Goal: Book appointment/travel/reservation

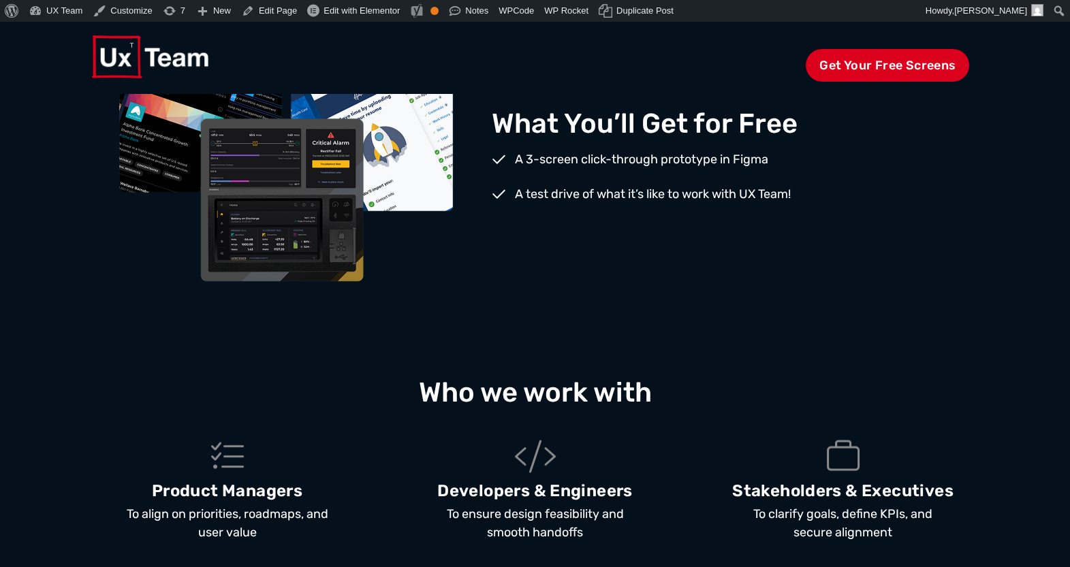
scroll to position [1172, 0]
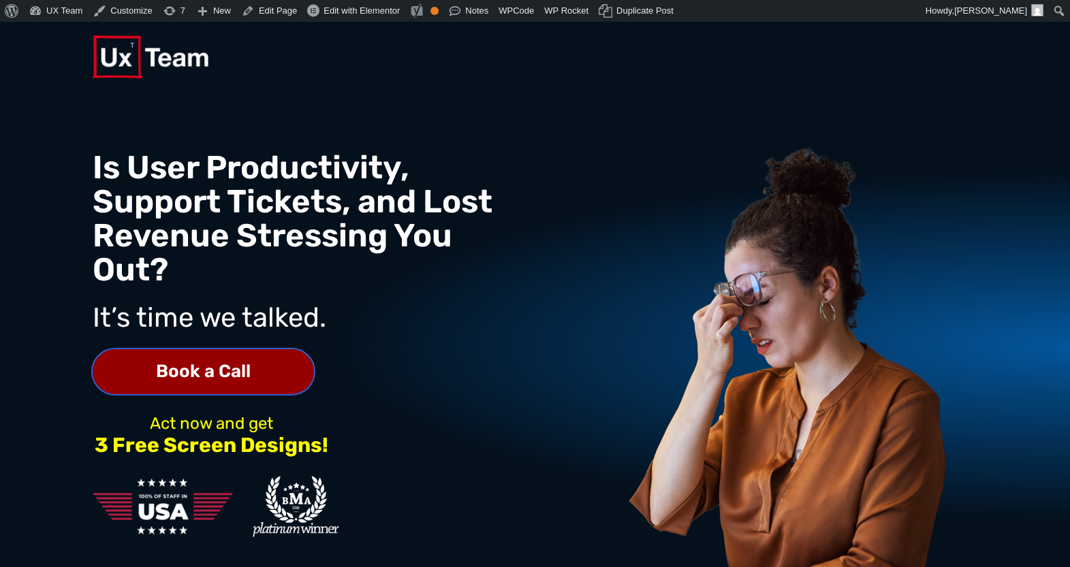
click at [261, 353] on link "Book a Call" at bounding box center [203, 371] width 221 height 45
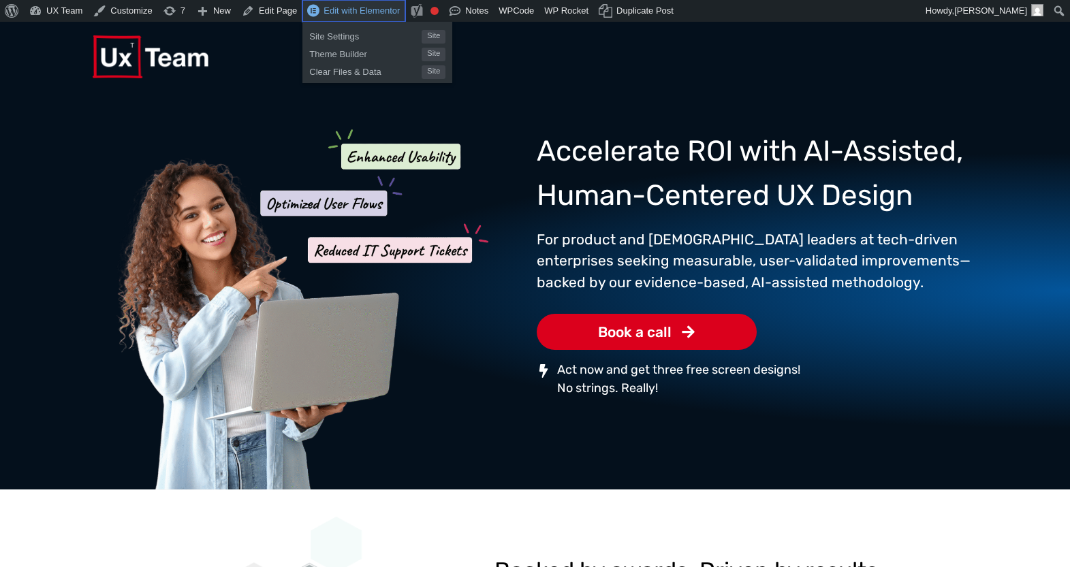
click at [371, 7] on span "Edit with Elementor" at bounding box center [361, 10] width 76 height 10
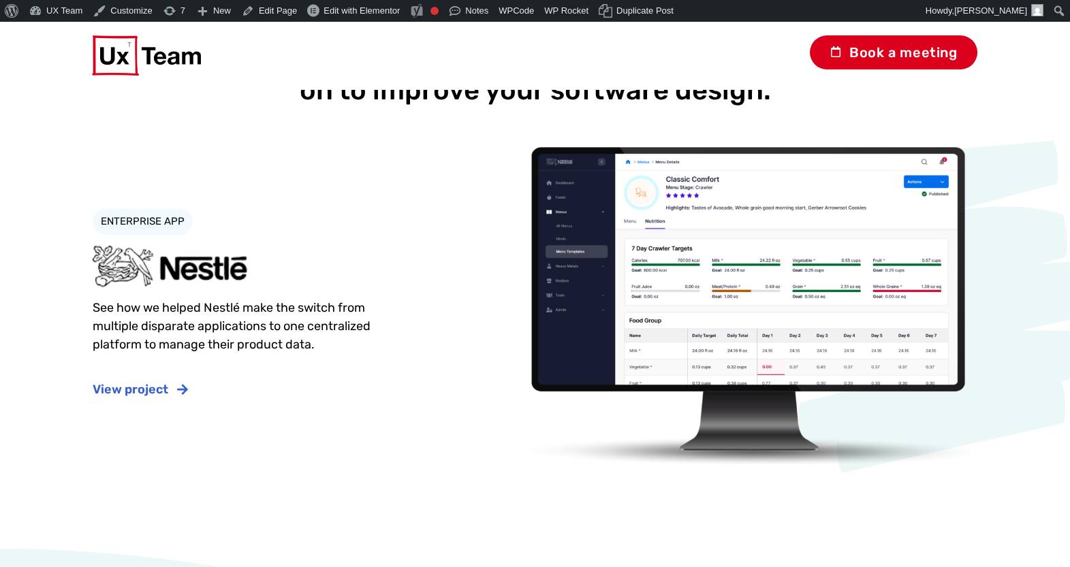
scroll to position [1263, 0]
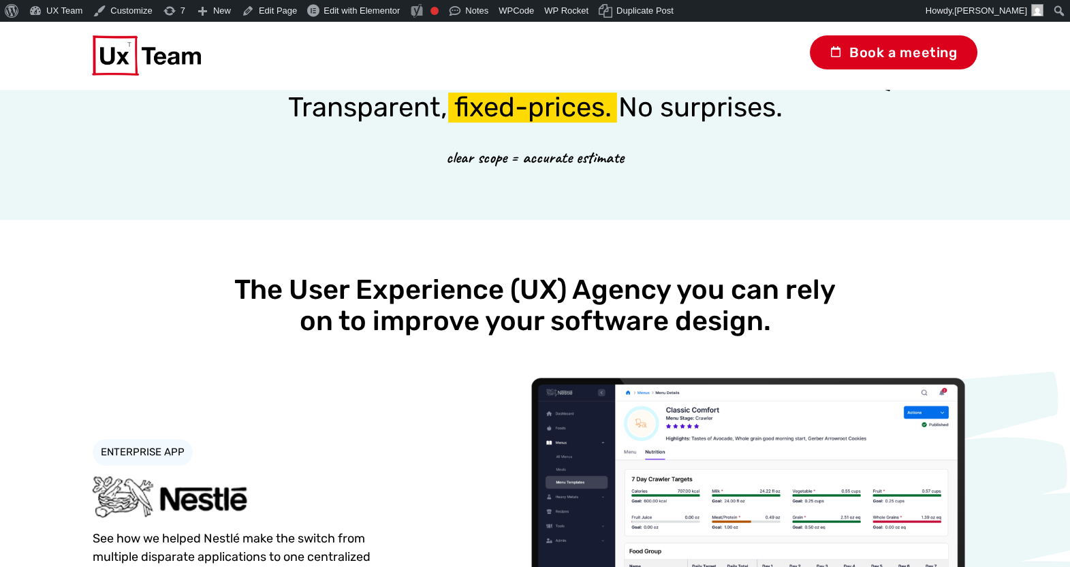
click at [139, 63] on div "Book a meeting" at bounding box center [534, 52] width 885 height 61
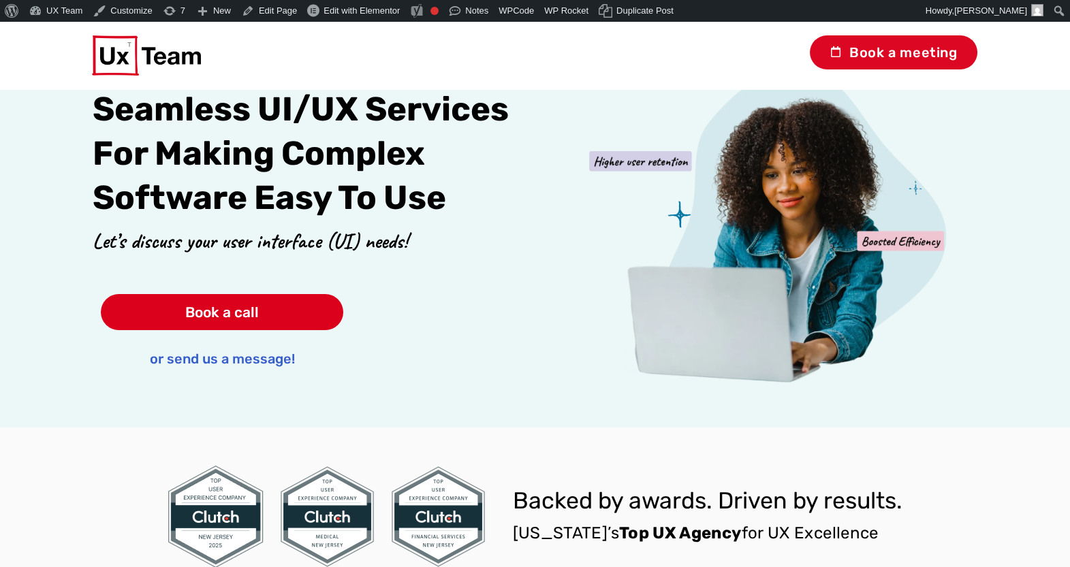
scroll to position [0, 0]
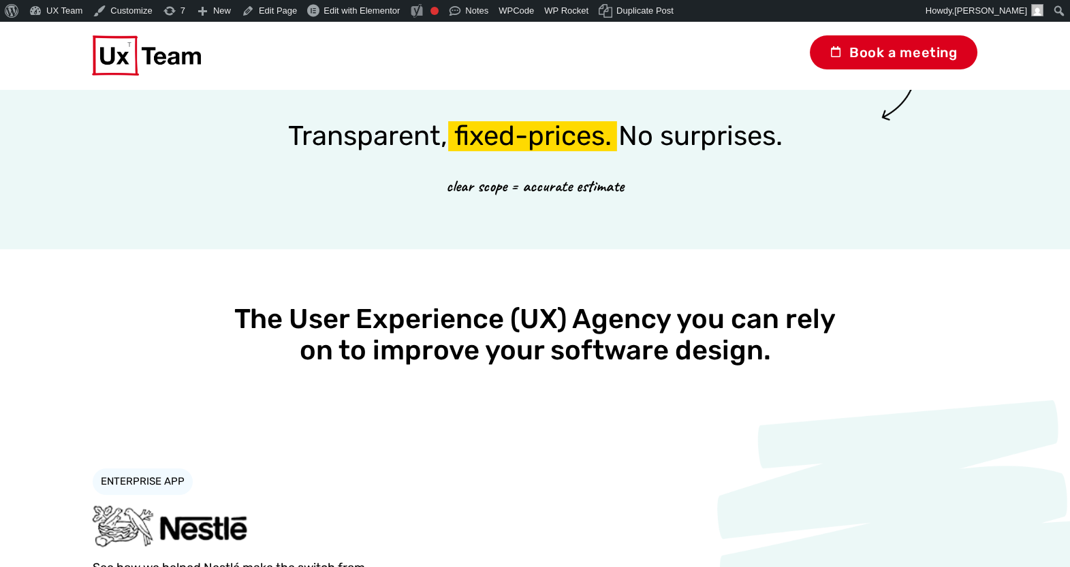
scroll to position [1840, 0]
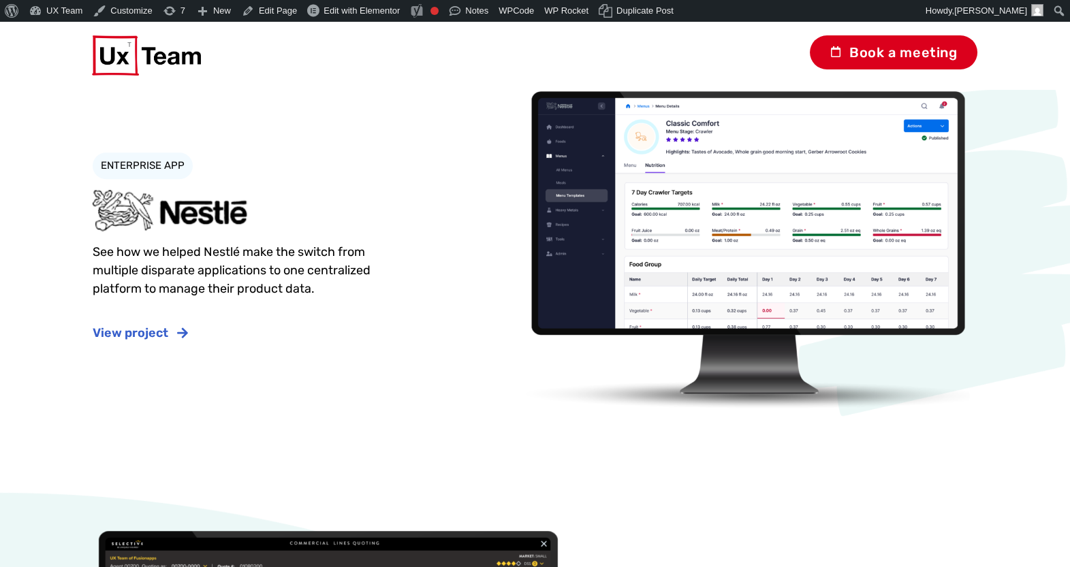
click at [182, 59] on div "Book a meeting" at bounding box center [534, 52] width 885 height 61
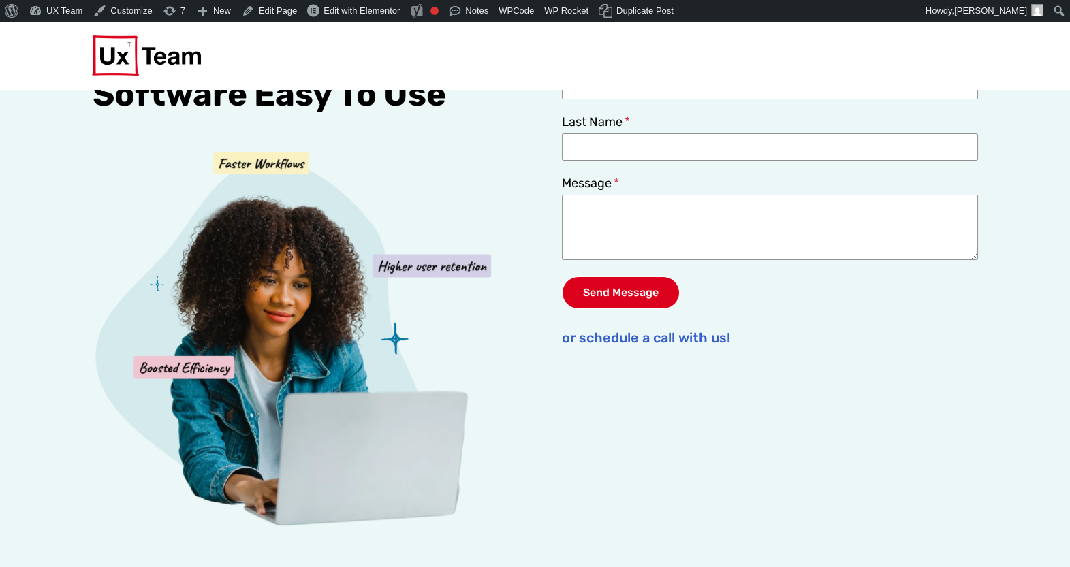
scroll to position [0, 0]
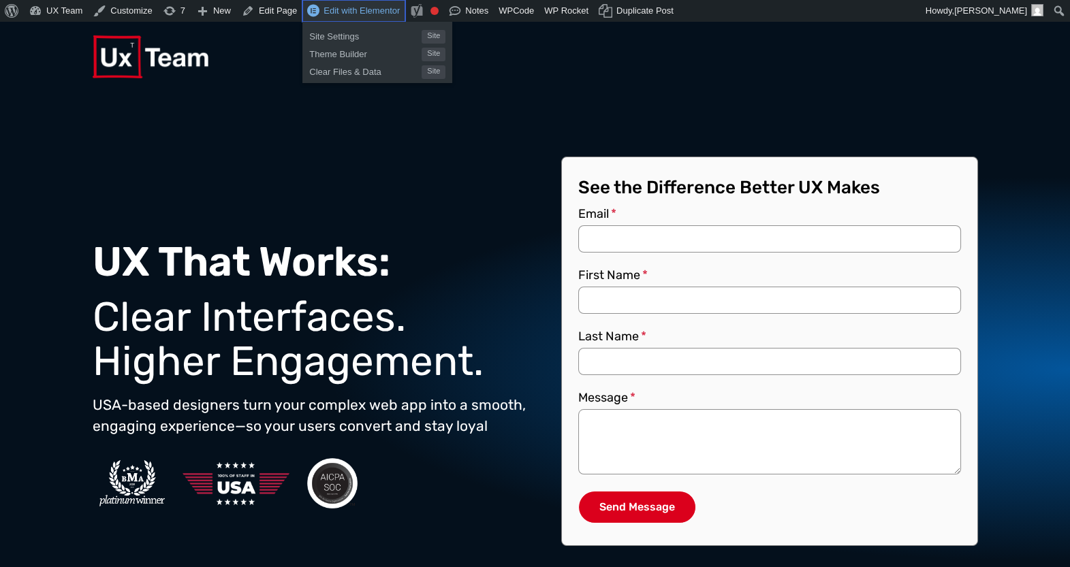
click at [354, 16] on span "Edit with Elementor" at bounding box center [361, 10] width 76 height 10
